Goal: Communication & Community: Participate in discussion

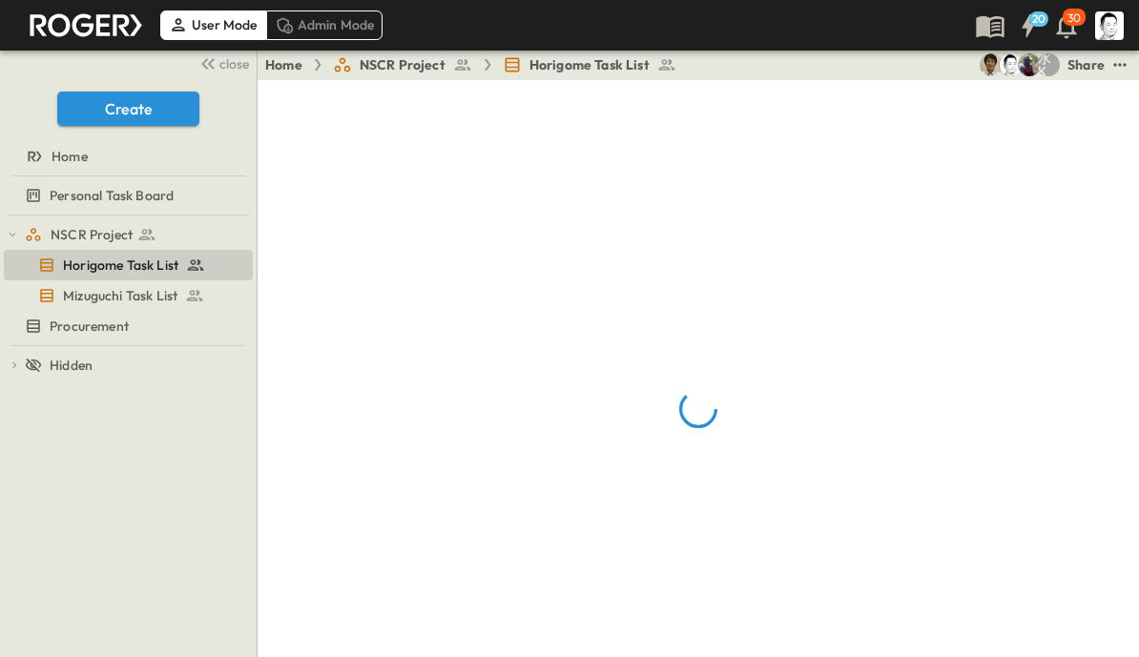
click at [227, 67] on span "close" at bounding box center [234, 63] width 30 height 19
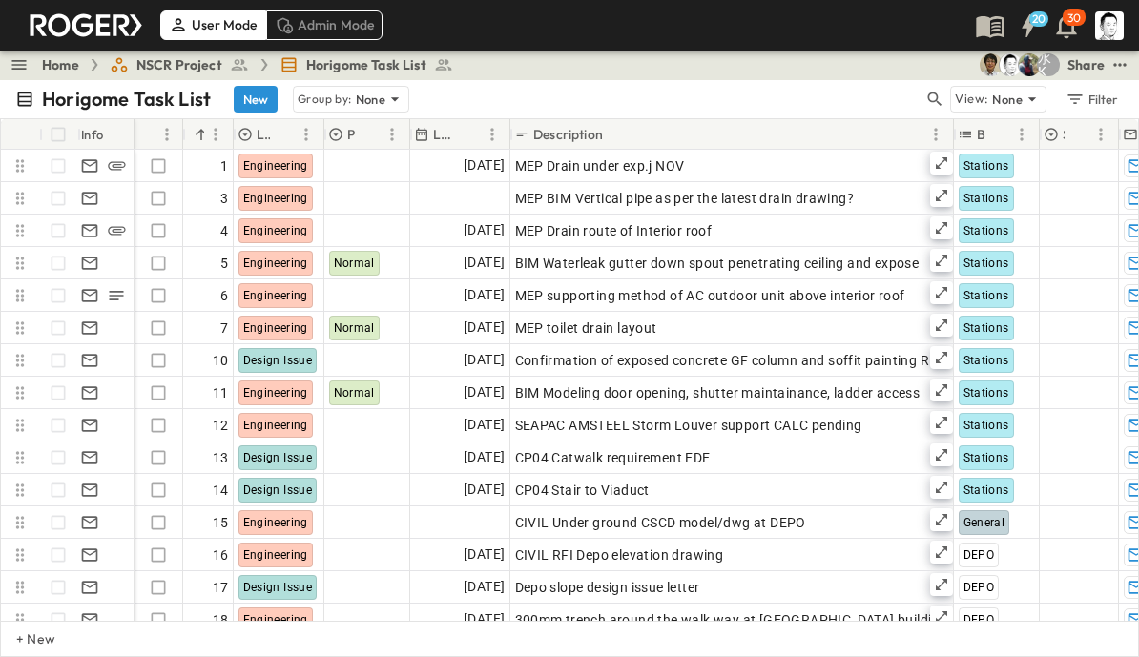
click at [937, 100] on icon "button" at bounding box center [935, 100] width 14 height 14
click at [831, 101] on input "text" at bounding box center [835, 99] width 134 height 28
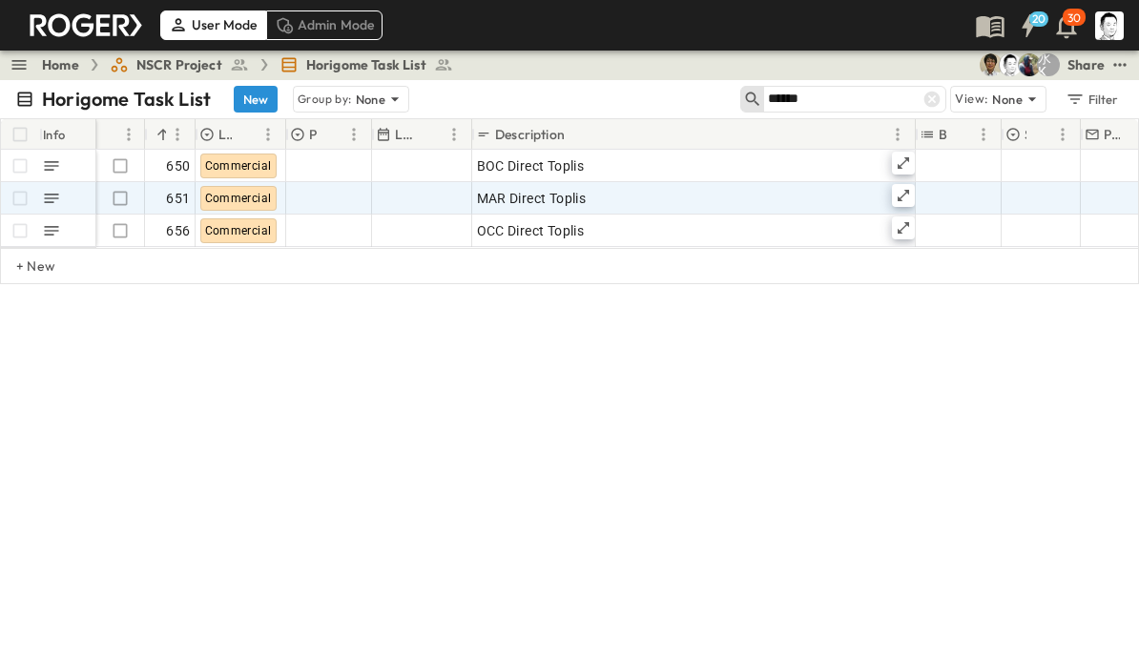
type input "******"
click at [906, 197] on icon at bounding box center [903, 195] width 15 height 15
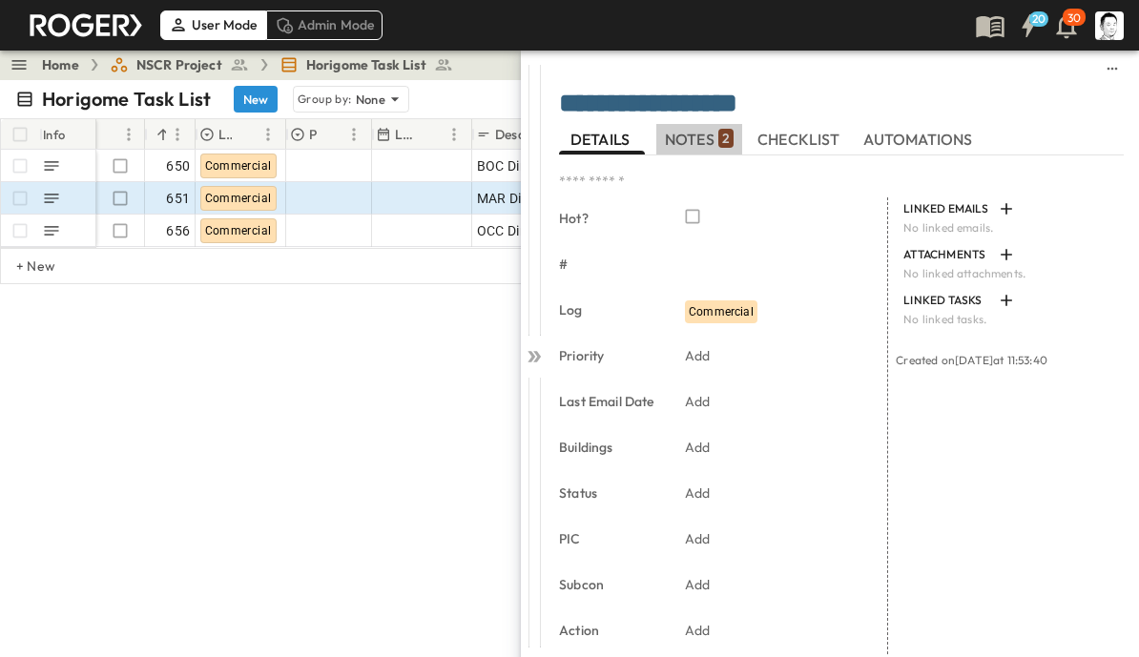
click at [718, 140] on div "2" at bounding box center [725, 138] width 15 height 19
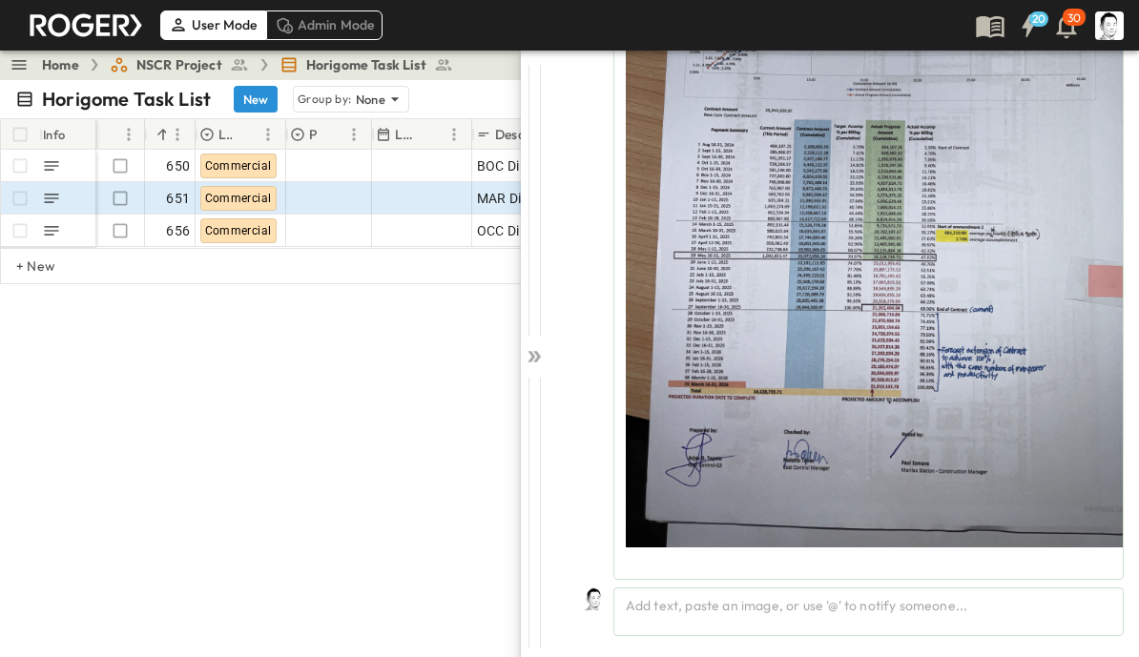
scroll to position [1157, 0]
click at [896, 614] on div "Add text, paste an image, or use '@' to notify someone..." at bounding box center [868, 612] width 510 height 49
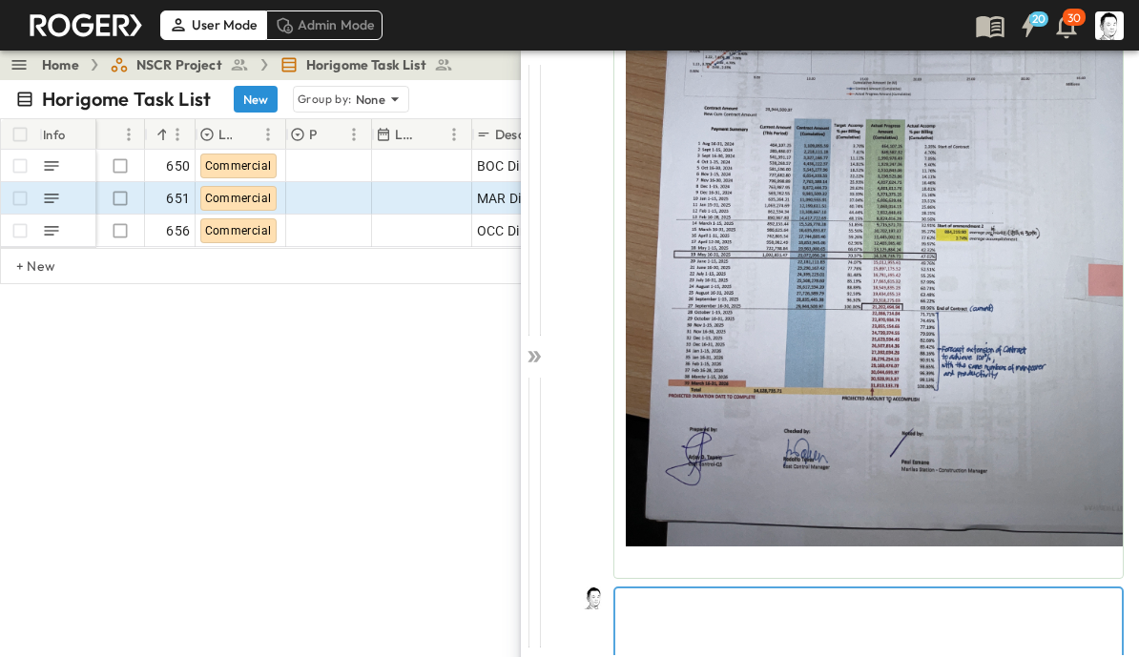
click at [776, 608] on p at bounding box center [869, 603] width 488 height 19
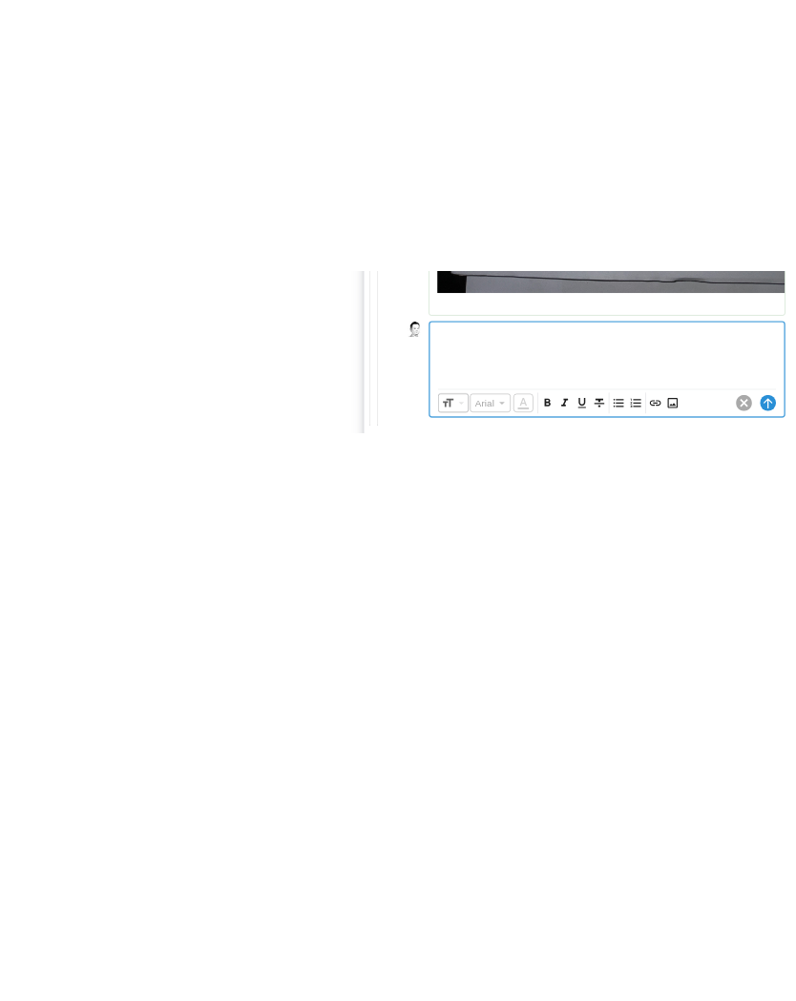
scroll to position [1247, 0]
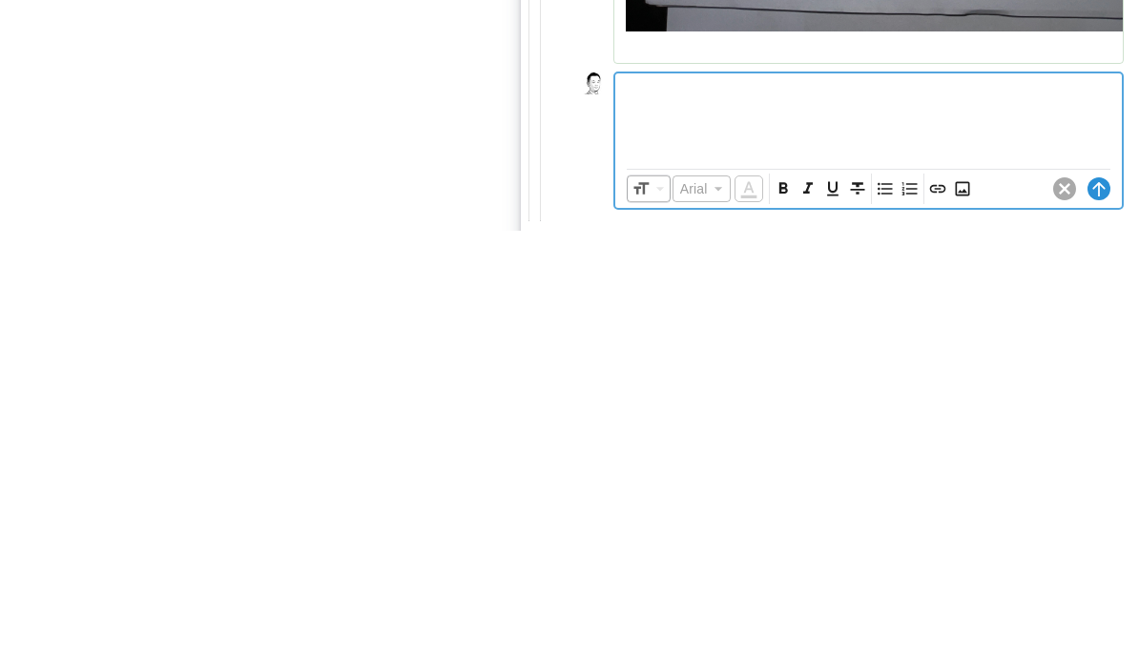
click at [968, 608] on icon "Insert Image" at bounding box center [962, 615] width 14 height 14
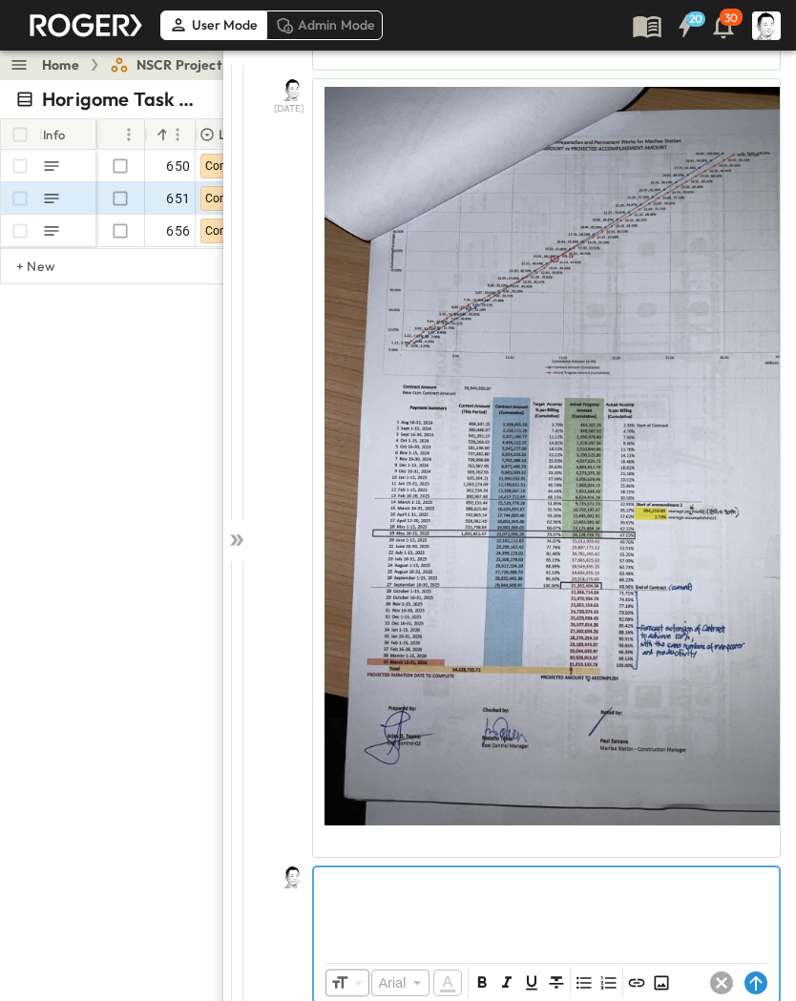
scroll to position [880, 0]
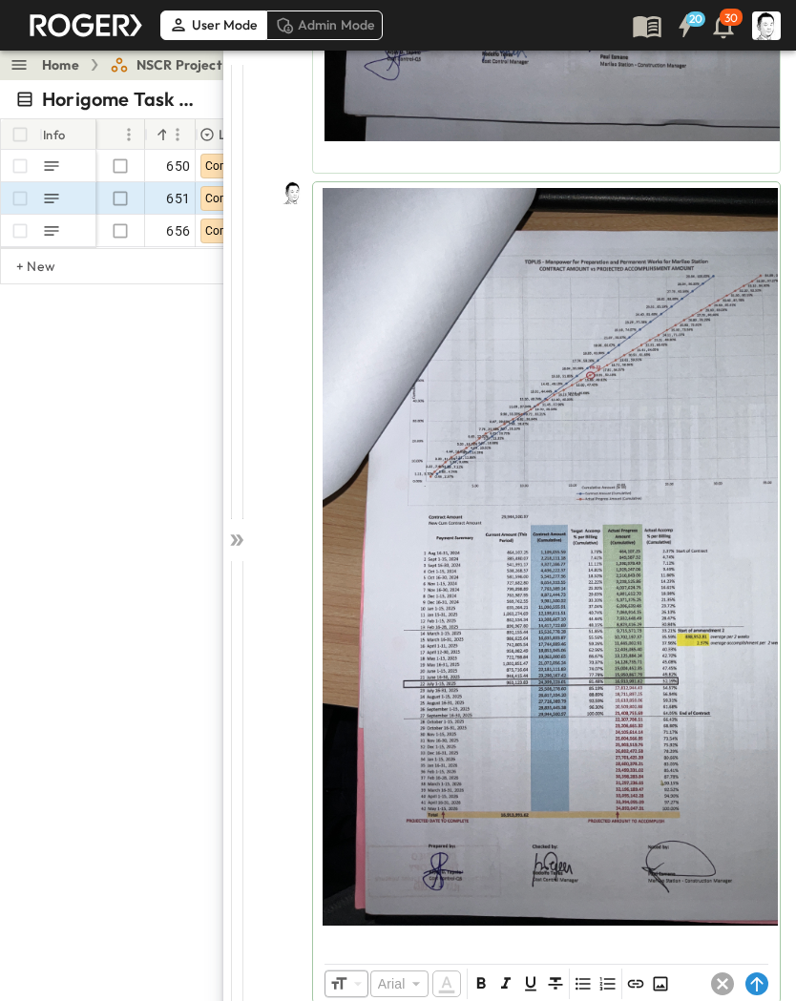
click at [751, 656] on div "​ Arial ​ ​ ***** ​" at bounding box center [546, 984] width 467 height 38
click at [749, 656] on div "​ Arial ​ ​ ***** ​" at bounding box center [546, 984] width 467 height 38
click at [750, 656] on circle at bounding box center [756, 983] width 23 height 23
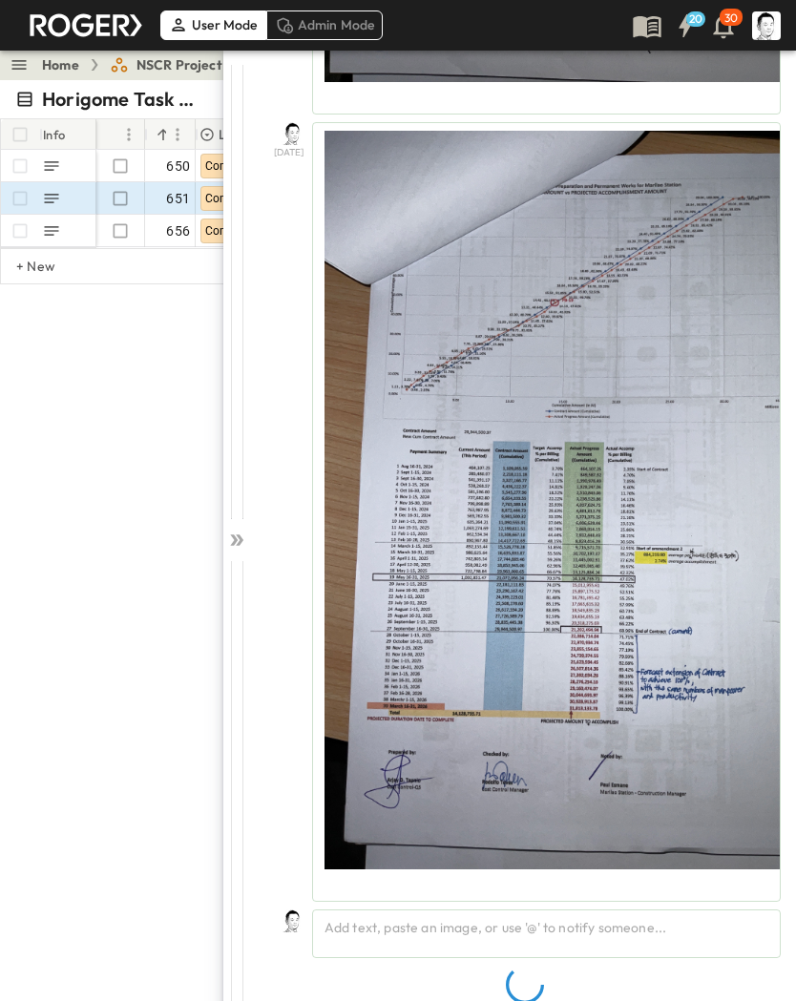
scroll to position [790, 0]
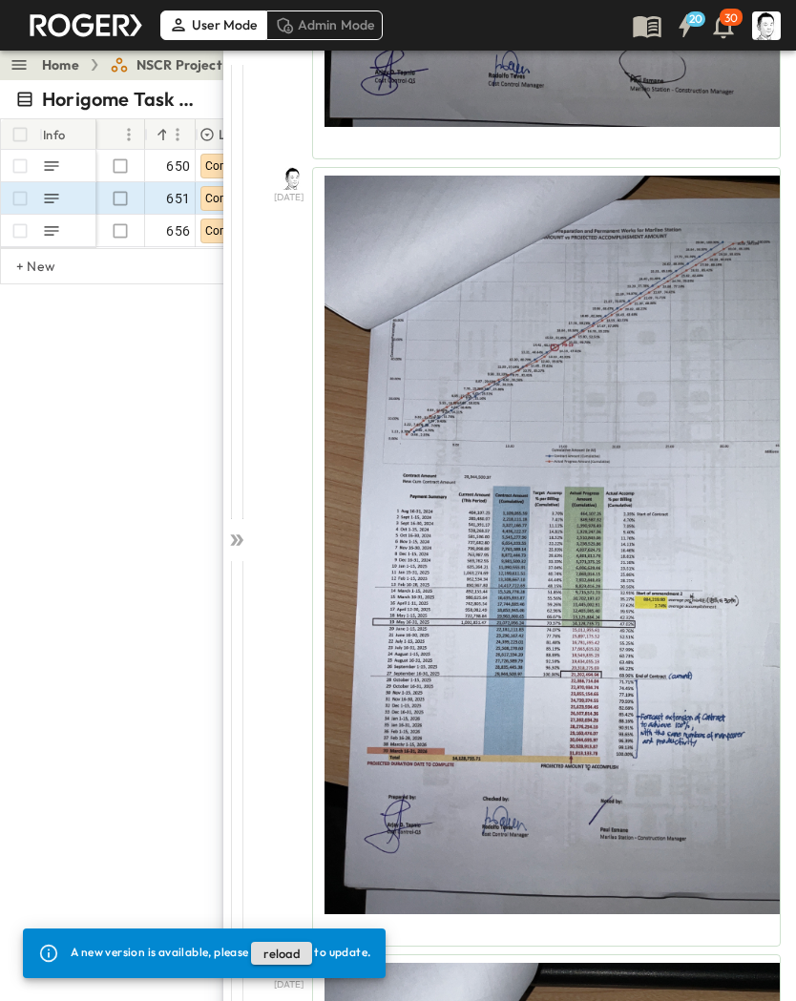
click at [19, 656] on div "Horigome Task List New Group by: None ****** View: None Filter Info Hot? # Log …" at bounding box center [398, 552] width 796 height 945
click at [230, 545] on icon at bounding box center [236, 539] width 19 height 19
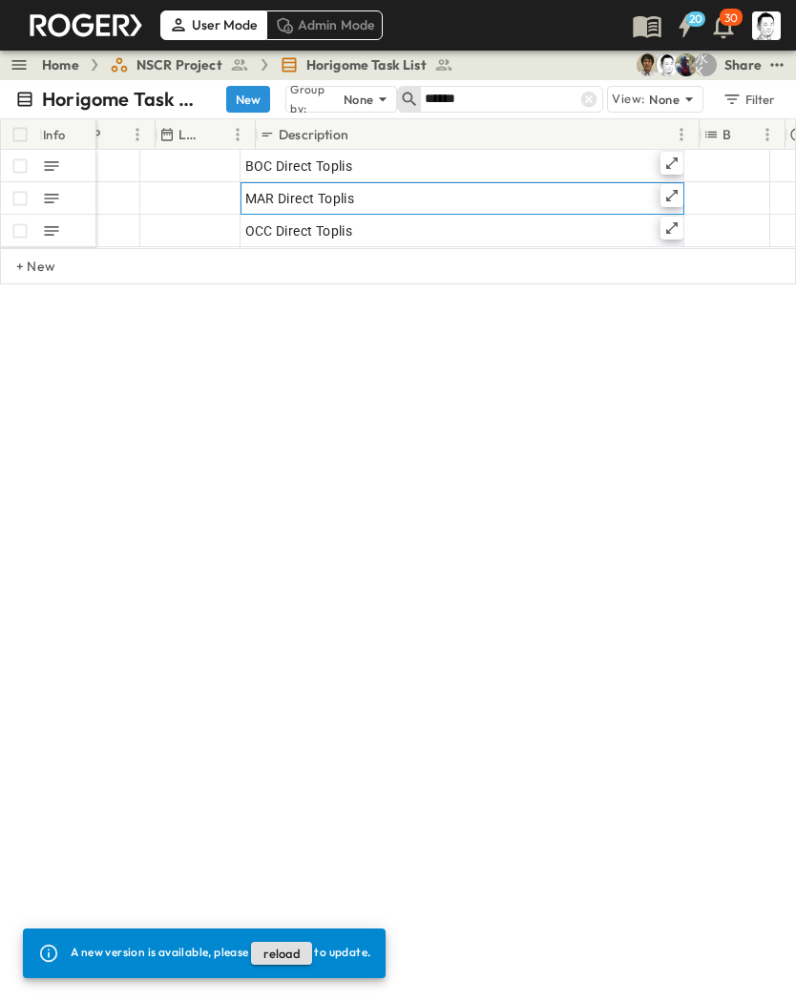
scroll to position [0, 239]
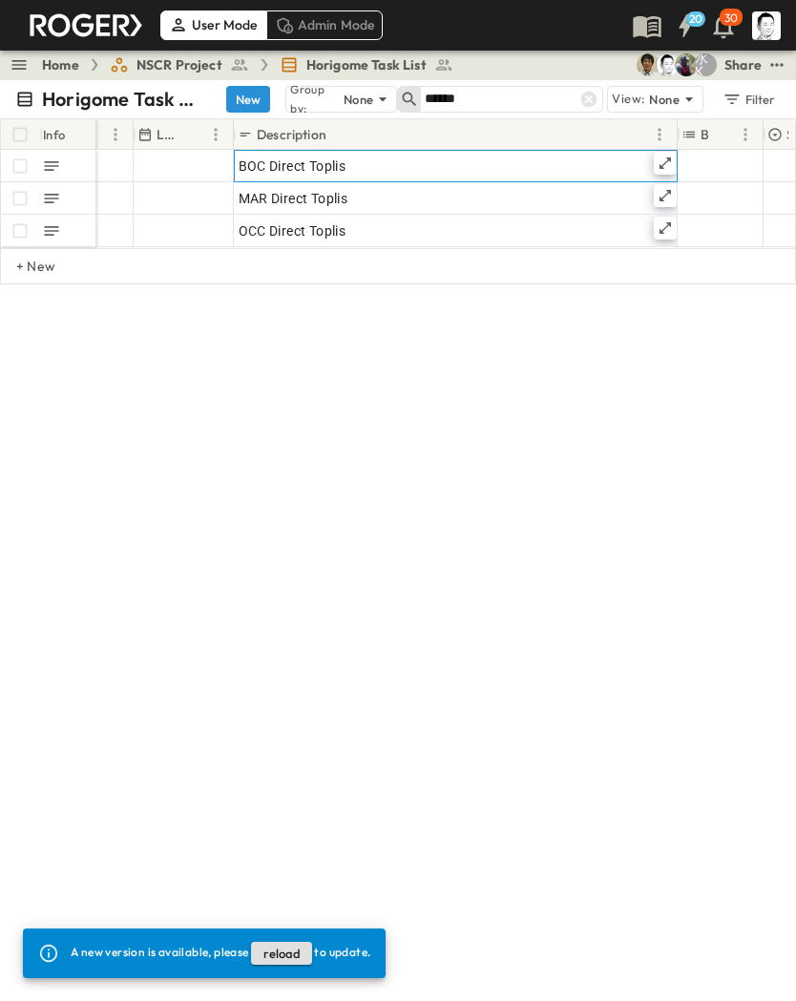
click at [660, 168] on icon at bounding box center [664, 162] width 11 height 11
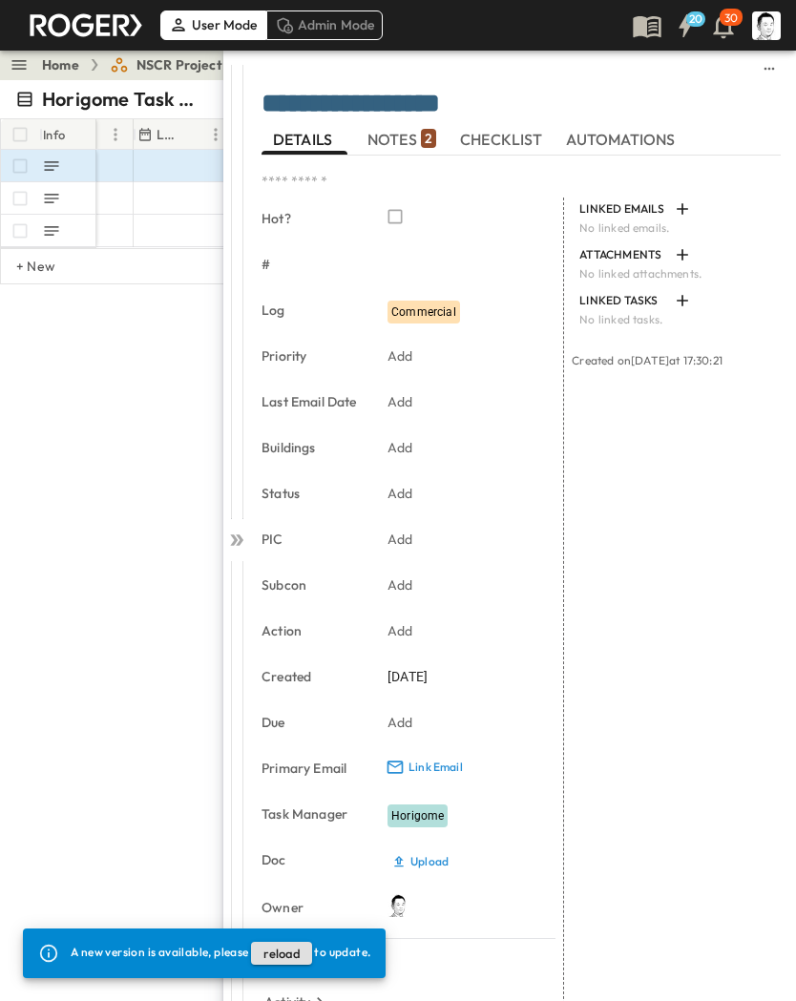
click at [398, 144] on span "NOTES 2" at bounding box center [401, 139] width 69 height 17
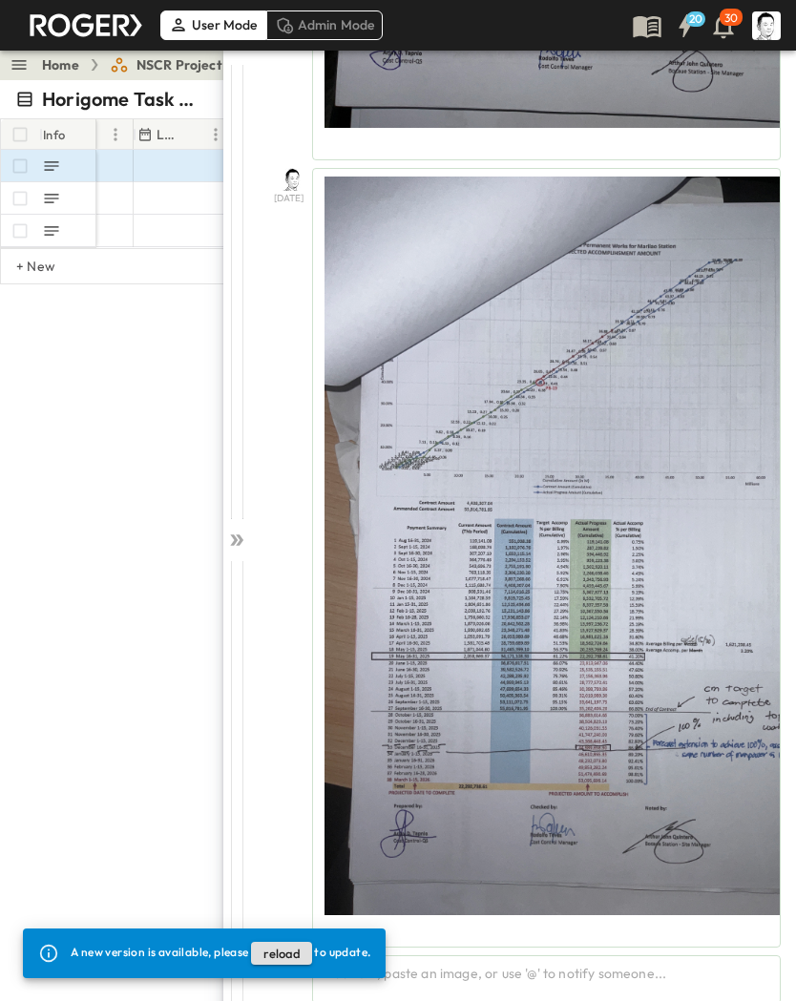
scroll to position [790, 0]
click at [564, 656] on div "Add text, paste an image, or use '@' to notify someone..." at bounding box center [546, 979] width 468 height 49
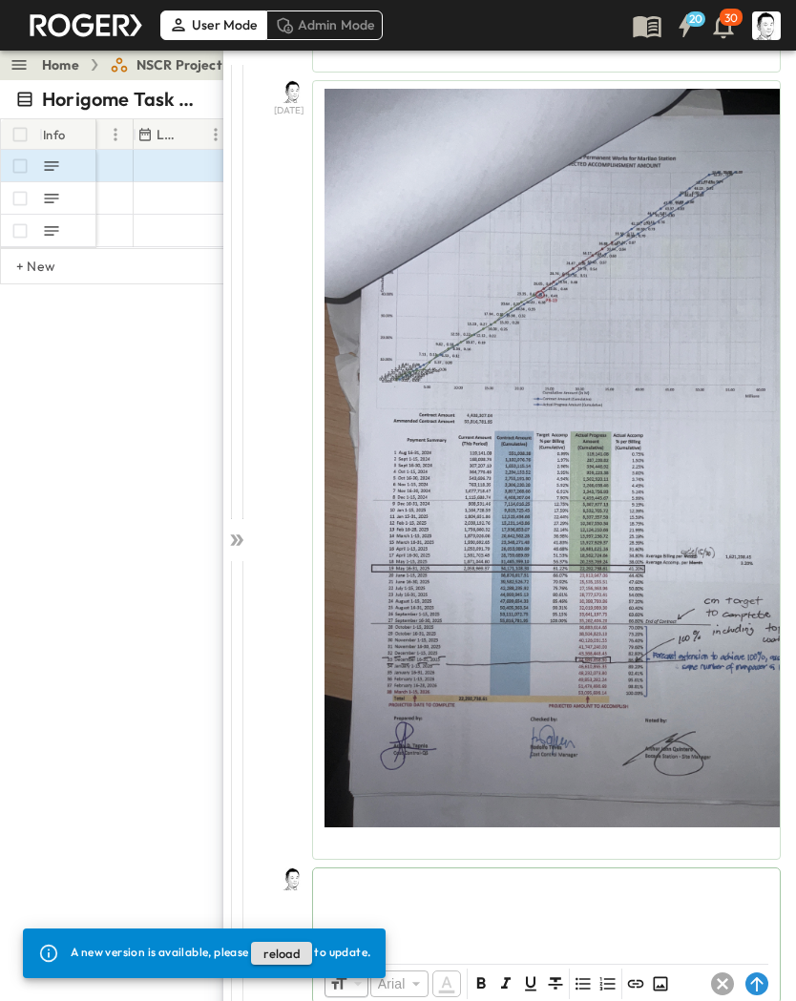
scroll to position [878, 0]
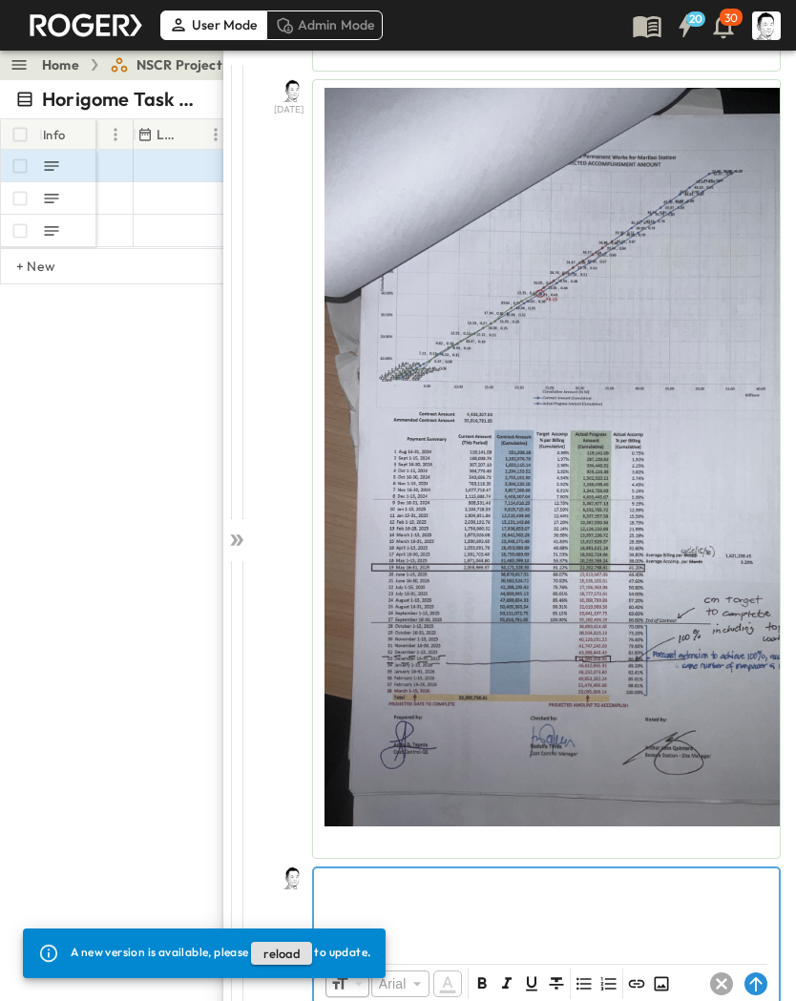
click at [684, 656] on div at bounding box center [546, 910] width 465 height 84
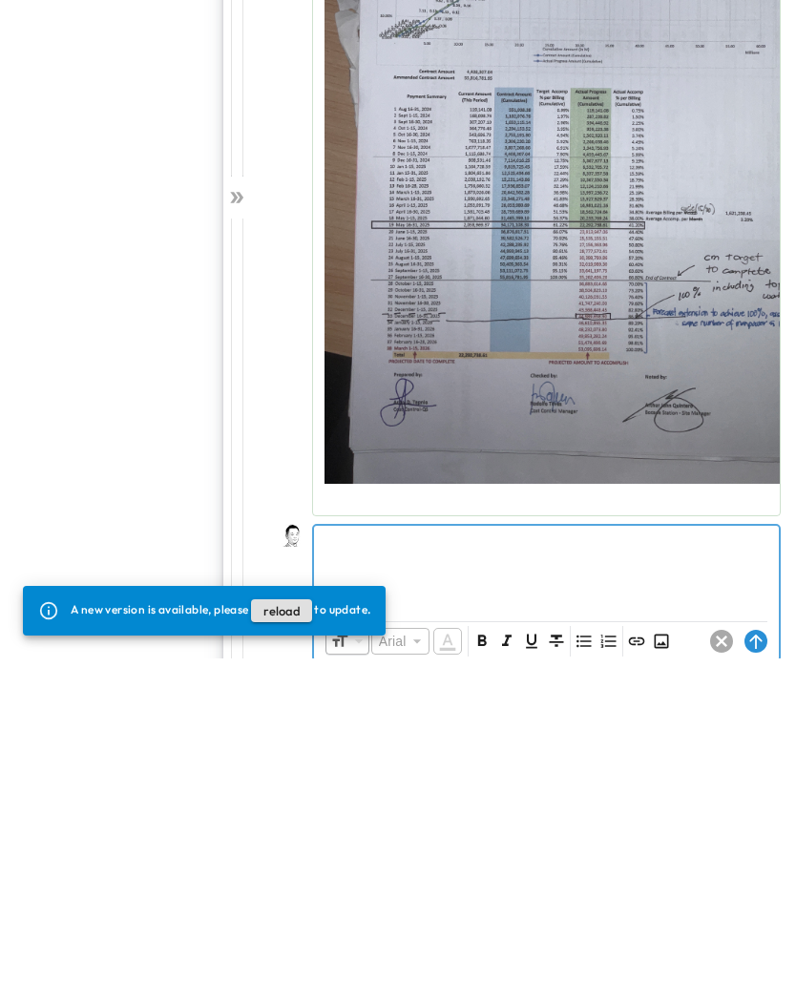
click at [667, 656] on icon "Insert Image" at bounding box center [661, 983] width 14 height 14
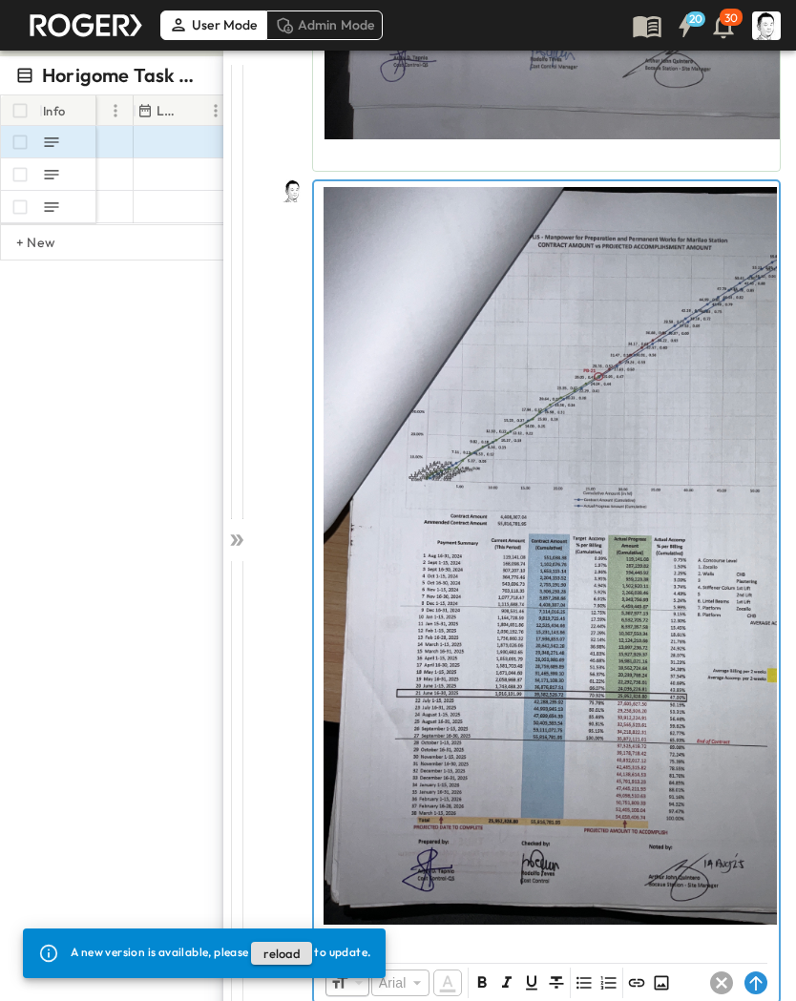
scroll to position [1566, 0]
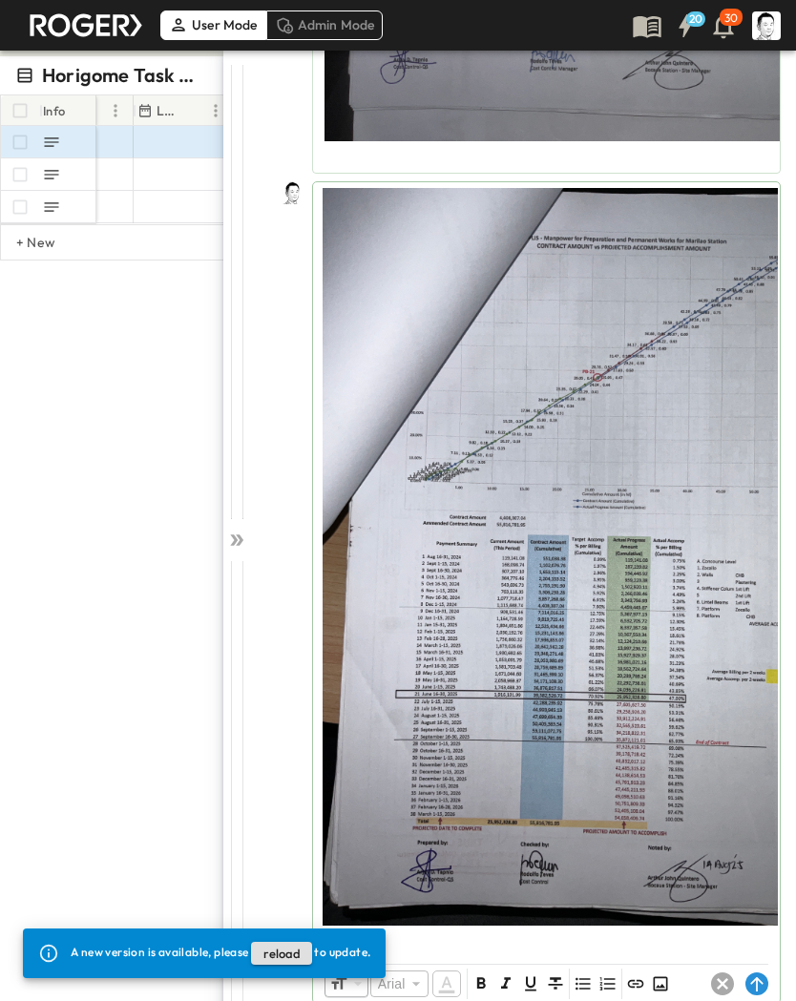
click at [756, 656] on icon at bounding box center [756, 983] width 23 height 23
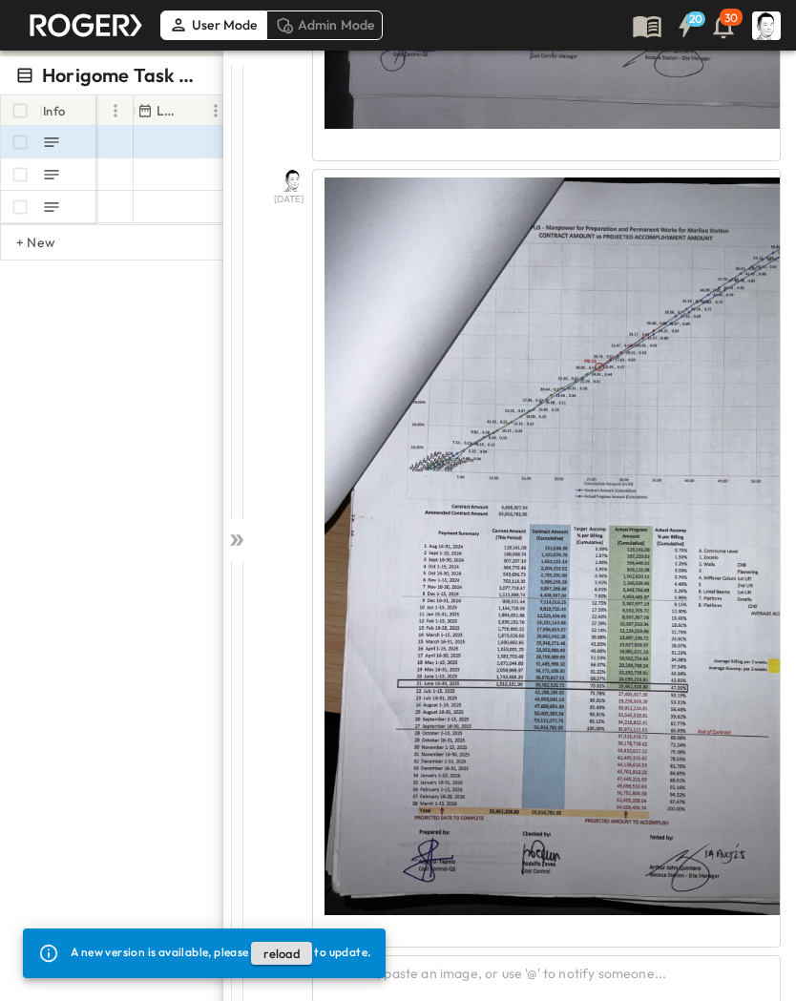
scroll to position [1577, 0]
click at [285, 656] on button "reload" at bounding box center [281, 953] width 61 height 23
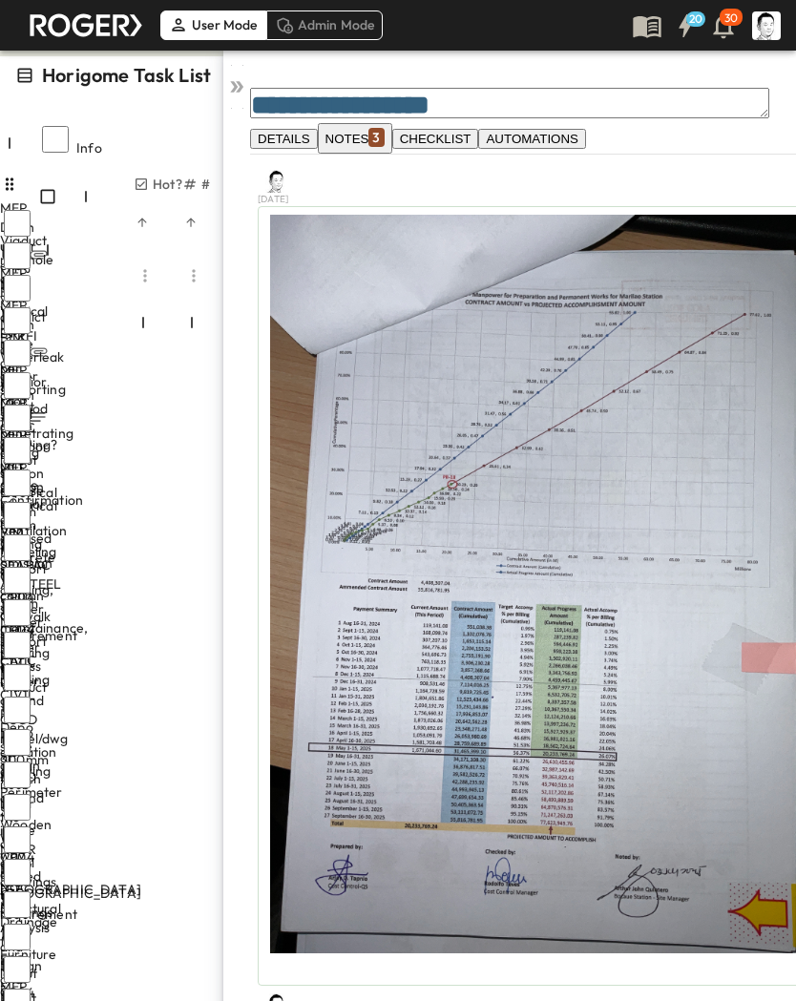
scroll to position [1430, 0]
